Goal: Task Accomplishment & Management: Manage account settings

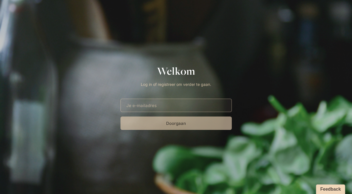
click at [172, 105] on input "E-mailadres" at bounding box center [176, 105] width 111 height 13
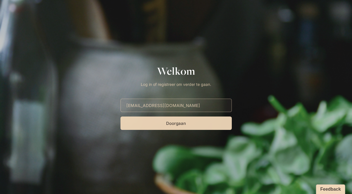
type input "[EMAIL_ADDRESS][DOMAIN_NAME]"
click at [192, 123] on button "Doorgaan" at bounding box center [176, 122] width 111 height 13
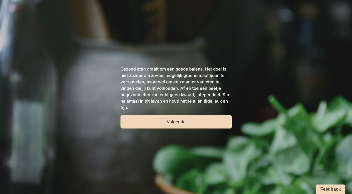
click at [192, 123] on button "Volgende" at bounding box center [176, 121] width 111 height 13
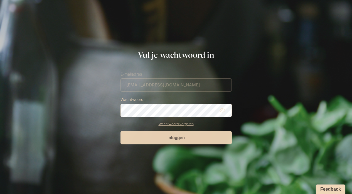
click at [195, 138] on button "Inloggen" at bounding box center [176, 137] width 111 height 13
